Goal: Transaction & Acquisition: Download file/media

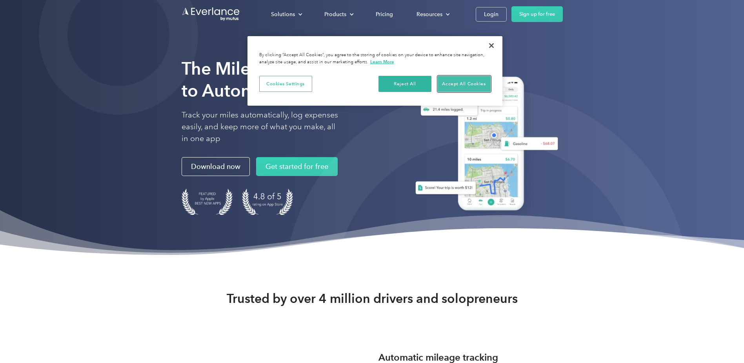
click at [472, 83] on button "Accept All Cookies" at bounding box center [464, 84] width 53 height 16
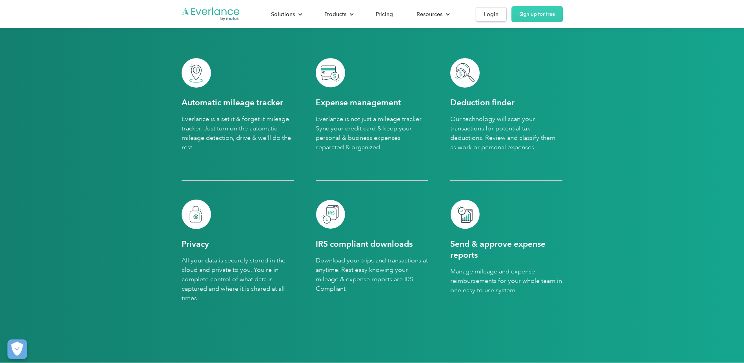
scroll to position [1922, 0]
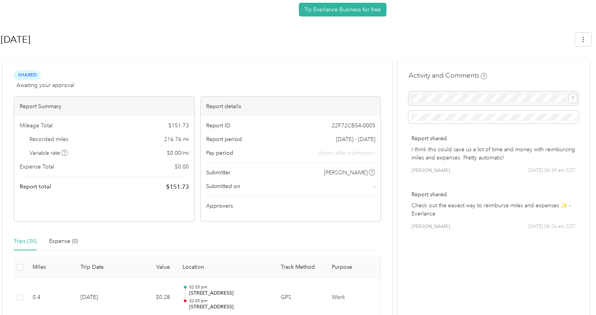
scroll to position [39, 0]
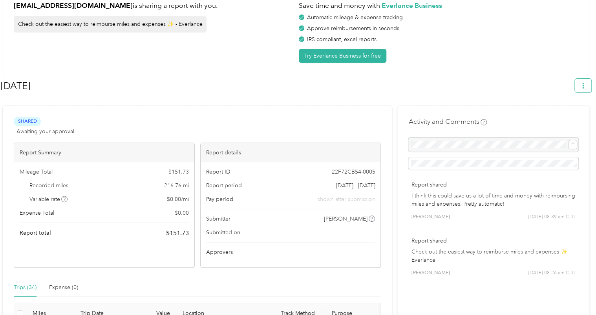
click at [583, 86] on icon "button" at bounding box center [583, 85] width 2 height 5
click at [560, 118] on span "Download" at bounding box center [564, 122] width 26 height 8
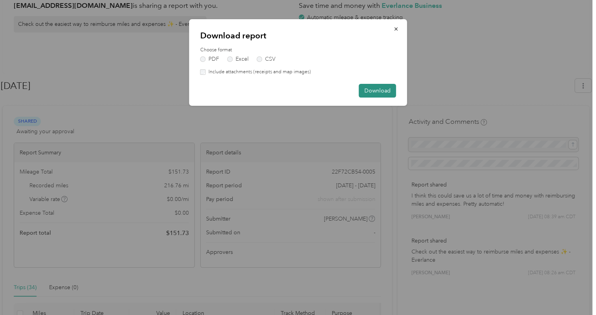
click at [379, 88] on button "Download" at bounding box center [377, 91] width 37 height 14
